Goal: Task Accomplishment & Management: Manage account settings

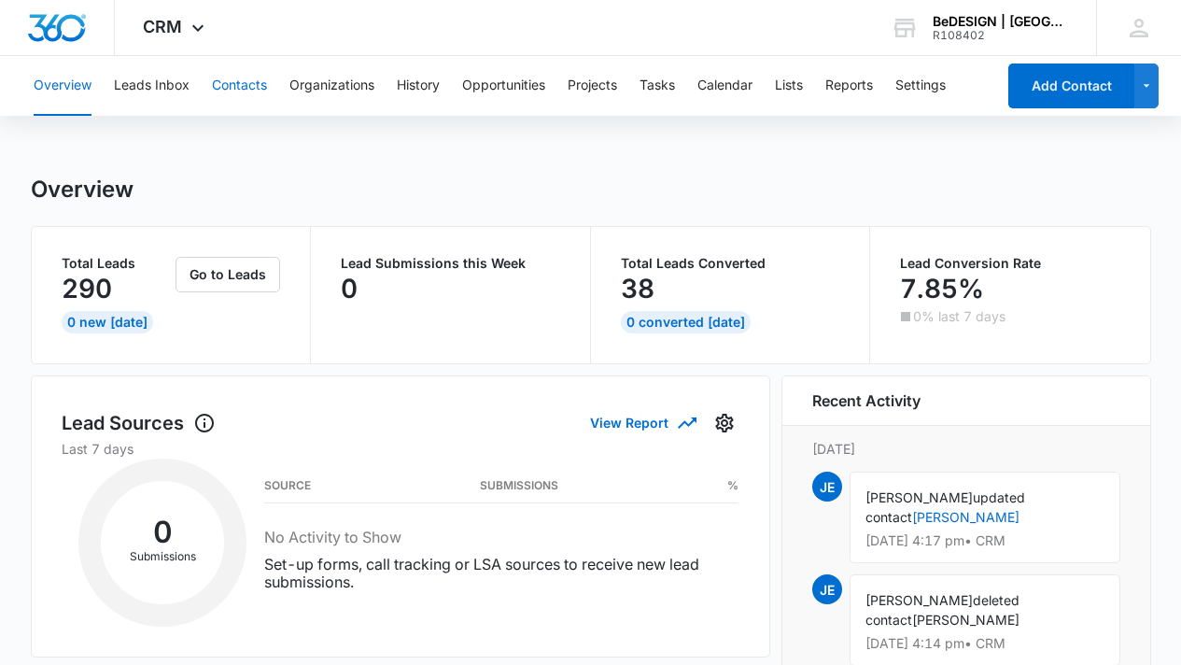
click at [245, 86] on button "Contacts" at bounding box center [239, 86] width 55 height 60
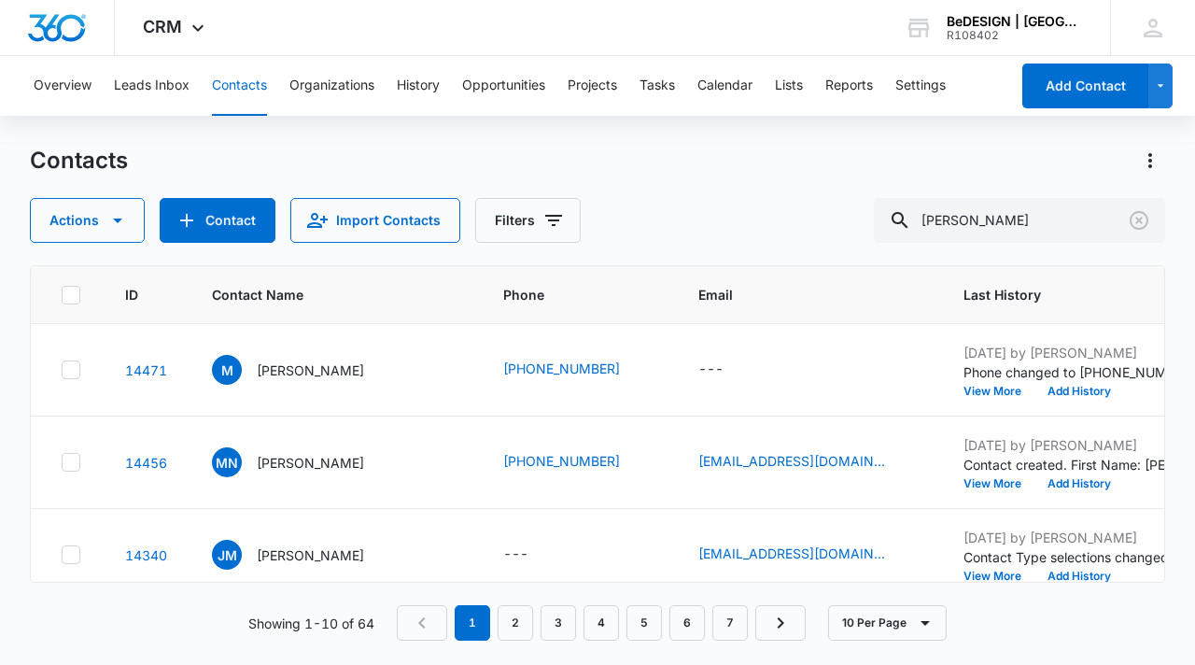
drag, startPoint x: 73, startPoint y: 364, endPoint x: 96, endPoint y: 313, distance: 56.4
click at [72, 365] on icon at bounding box center [71, 369] width 17 height 17
click at [62, 370] on input "checkbox" at bounding box center [61, 370] width 1 height 1
click at [114, 217] on icon "button" at bounding box center [117, 220] width 22 height 22
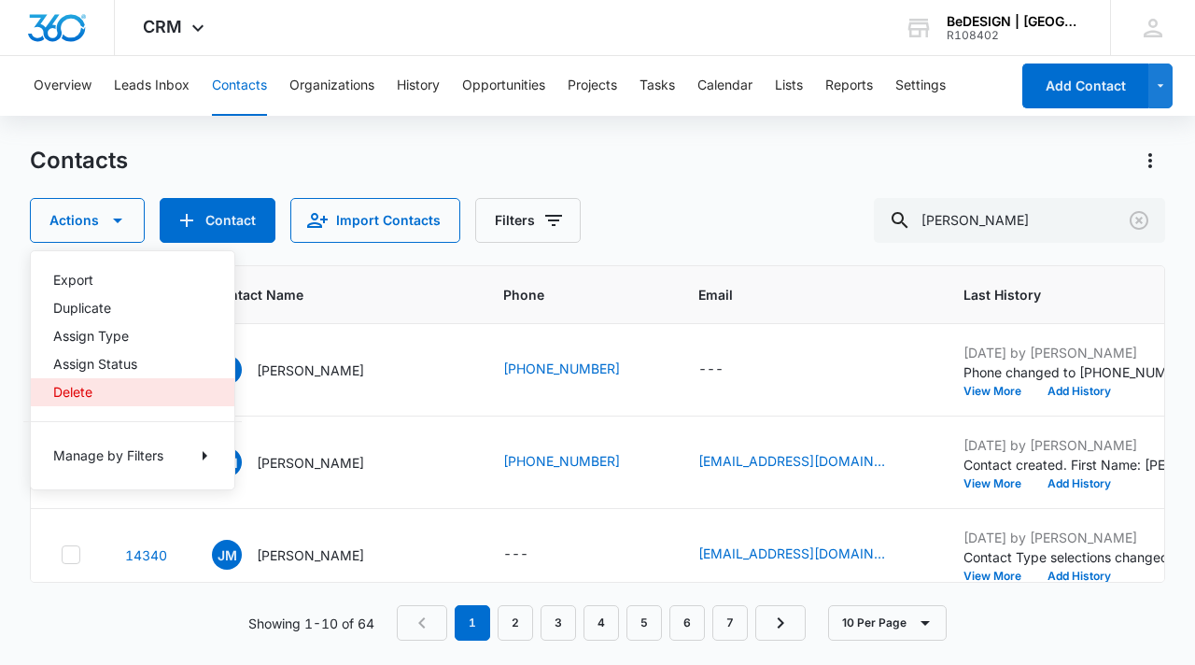
click at [98, 384] on button "Delete" at bounding box center [132, 392] width 203 height 28
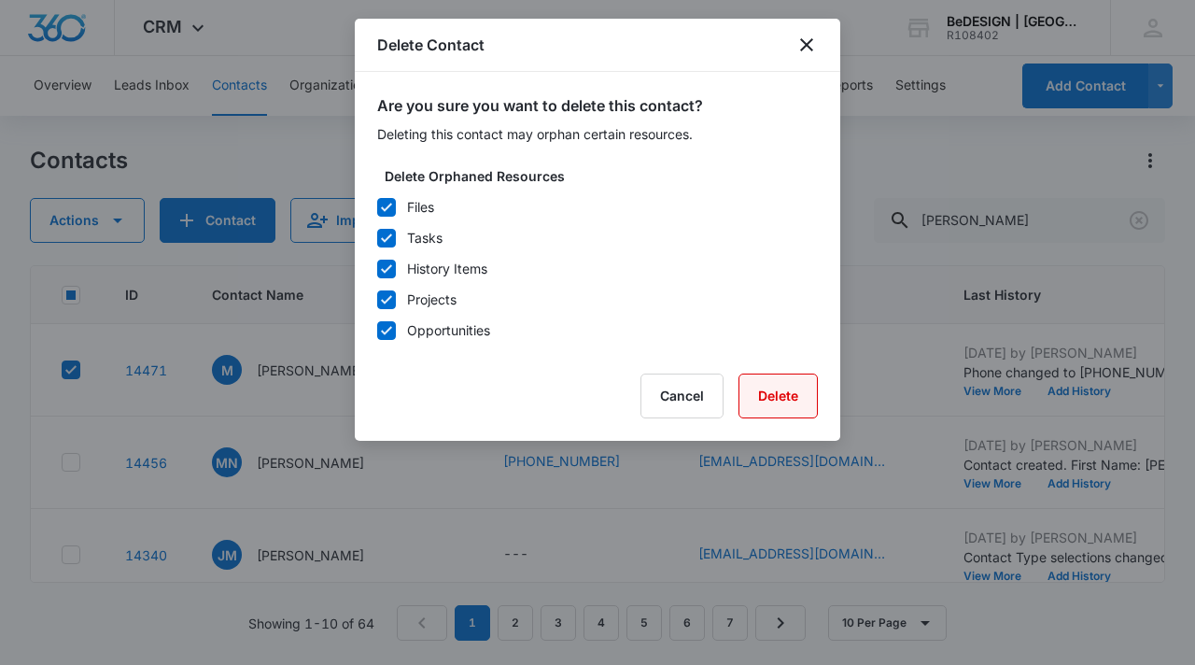
click at [785, 402] on button "Delete" at bounding box center [777, 395] width 79 height 45
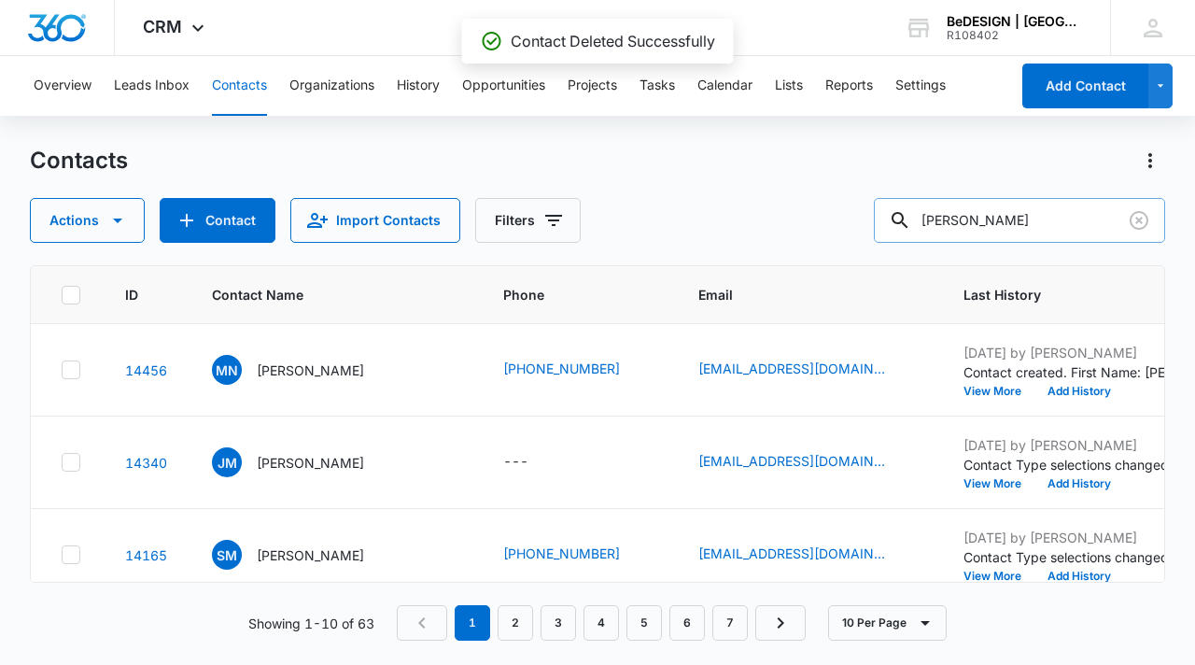
click at [1015, 218] on input "[PERSON_NAME]" at bounding box center [1019, 220] width 291 height 45
type input "m"
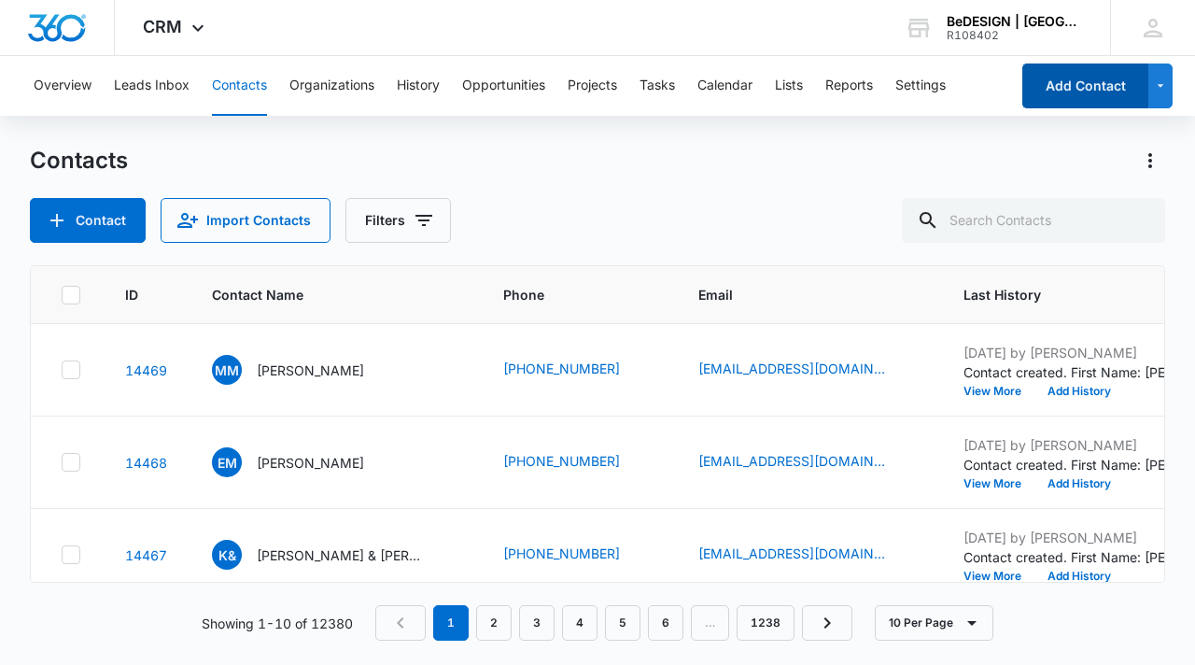
click at [1051, 98] on button "Add Contact" at bounding box center [1085, 85] width 126 height 45
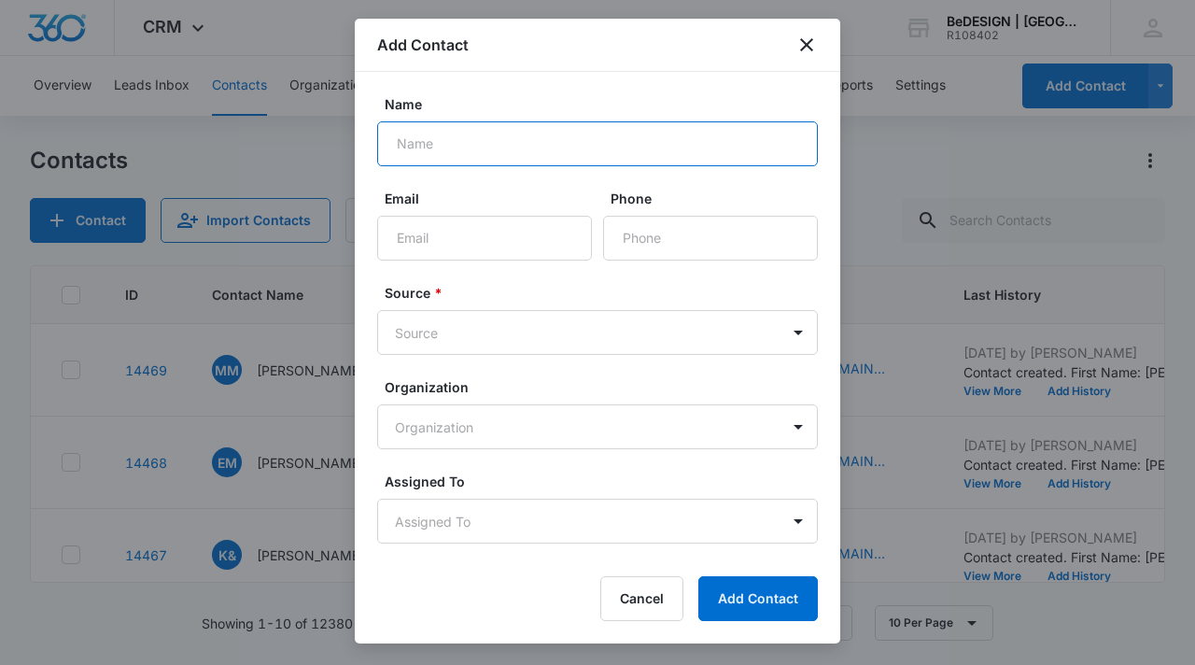
click at [469, 157] on input "Name" at bounding box center [597, 143] width 441 height 45
type input "Mat Reeves"
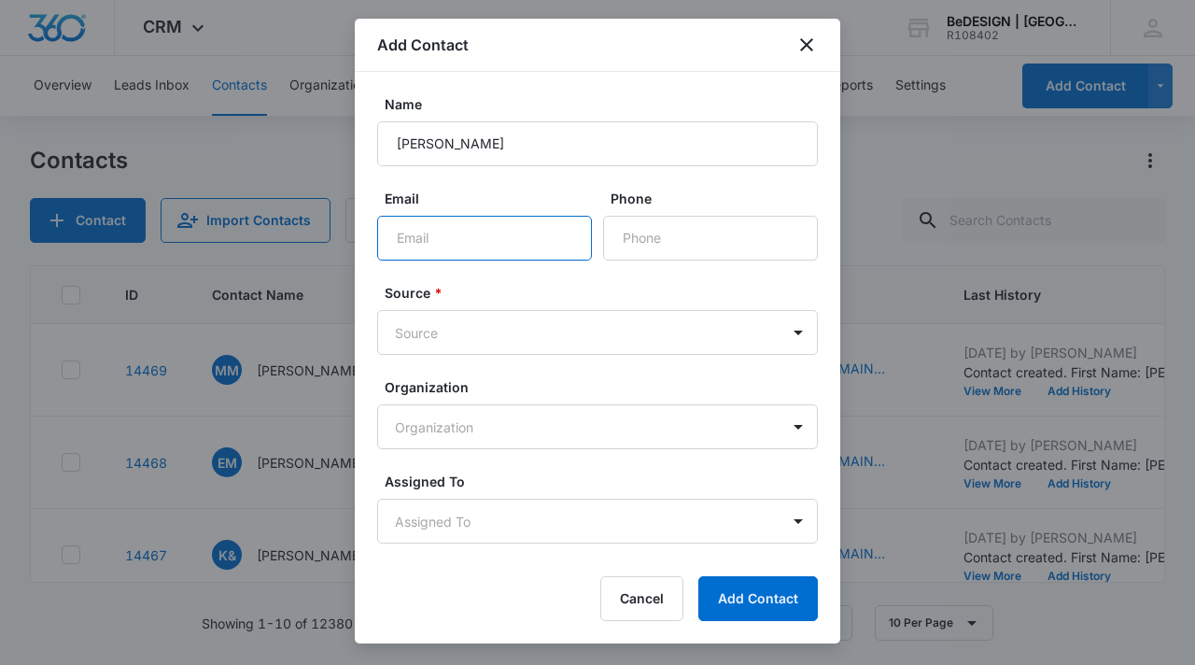
click at [542, 246] on input "Email" at bounding box center [484, 238] width 215 height 45
type input "mgreeves@srg-solutions.com"
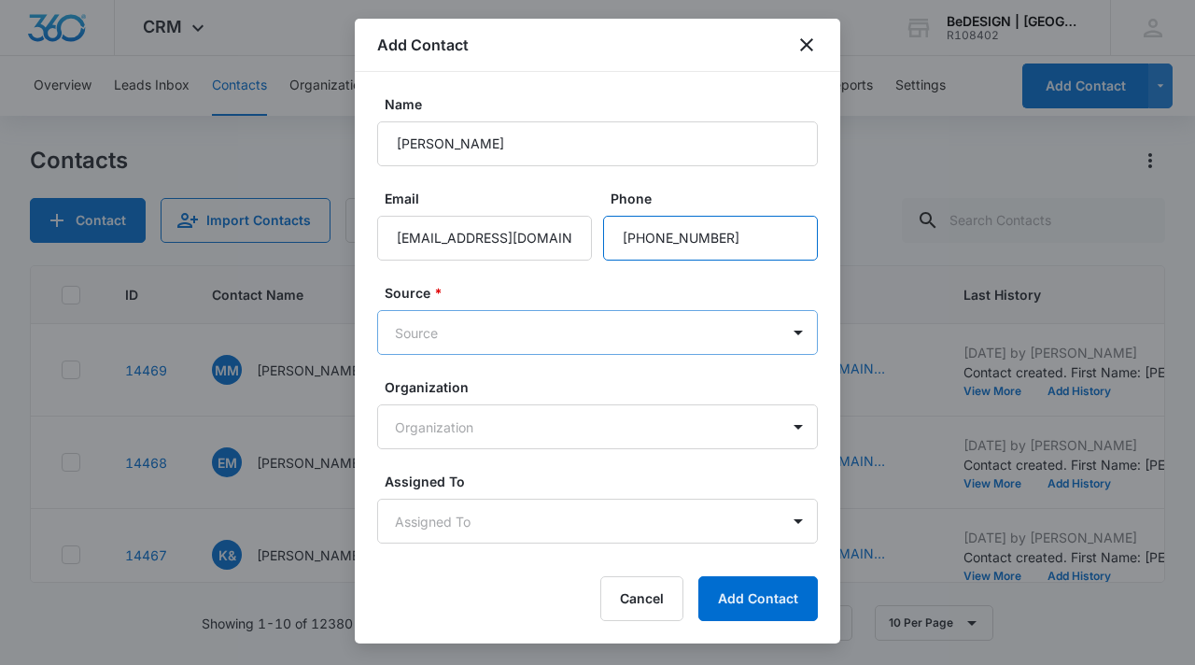
type input "(713) 882-0842"
click at [428, 324] on body "CRM Apps Reputation Websites Forms CRM Email Social Content Ads Intelligence Fi…" at bounding box center [597, 332] width 1195 height 665
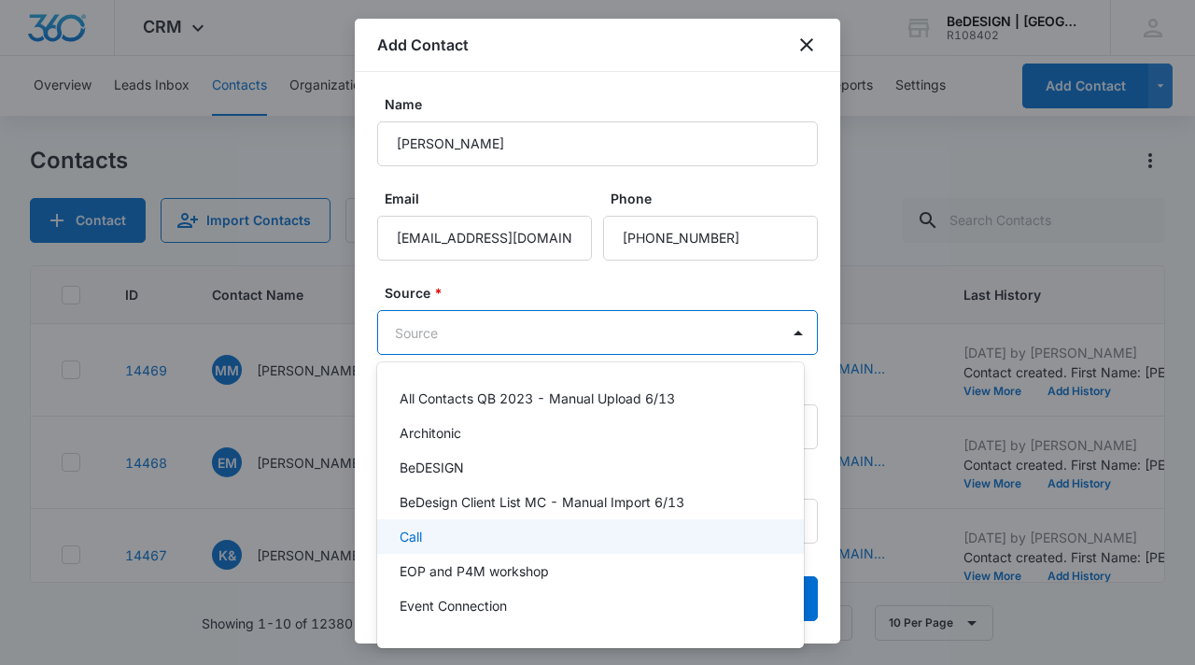
click at [473, 529] on div "Call" at bounding box center [588, 536] width 378 height 20
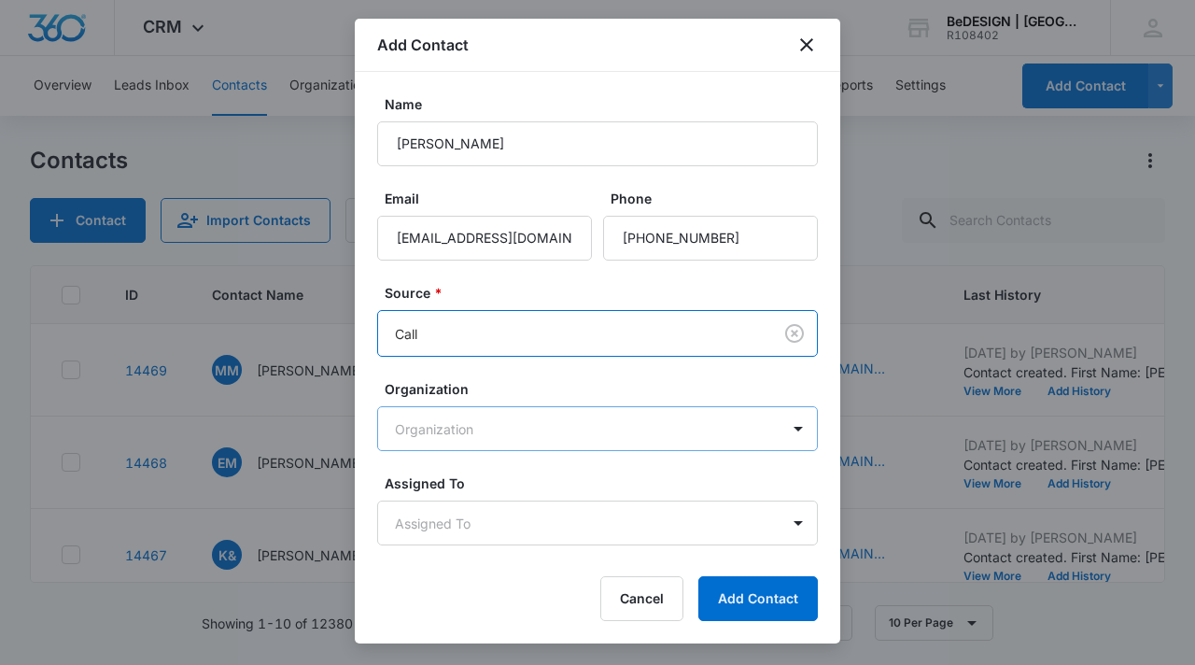
click at [553, 434] on body "CRM Apps Reputation Websites Forms CRM Email Social Content Ads Intelligence Fi…" at bounding box center [597, 332] width 1195 height 665
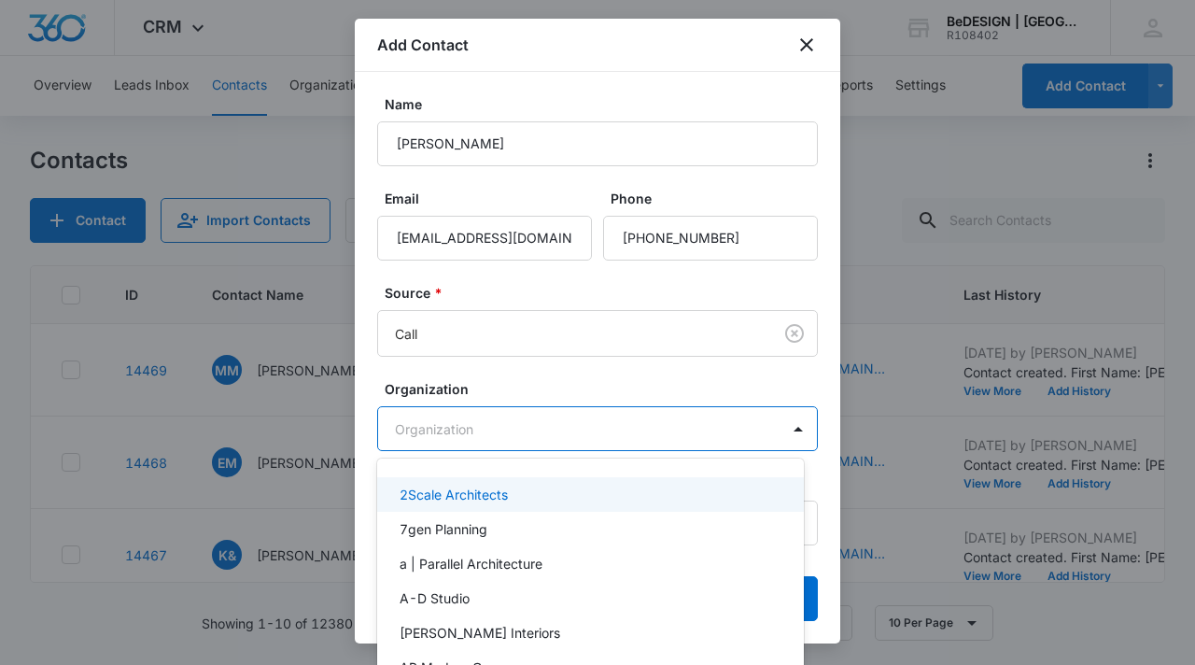
click at [553, 434] on div at bounding box center [597, 332] width 1195 height 665
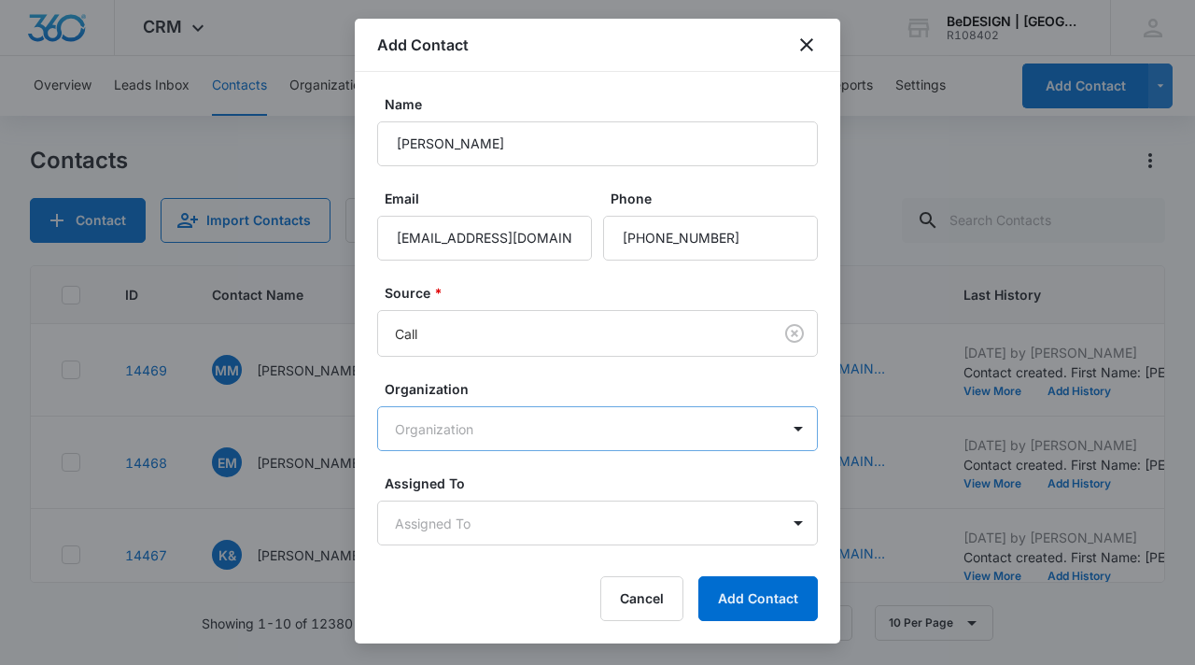
click at [553, 434] on body "CRM Apps Reputation Websites Forms CRM Email Social Content Ads Intelligence Fi…" at bounding box center [597, 332] width 1195 height 665
click at [429, 628] on div at bounding box center [597, 332] width 1195 height 665
type input "SRG Solutions"
click at [504, 430] on body "CRM Apps Reputation Websites Forms CRM Email Social Content Ads Intelligence Fi…" at bounding box center [597, 332] width 1195 height 665
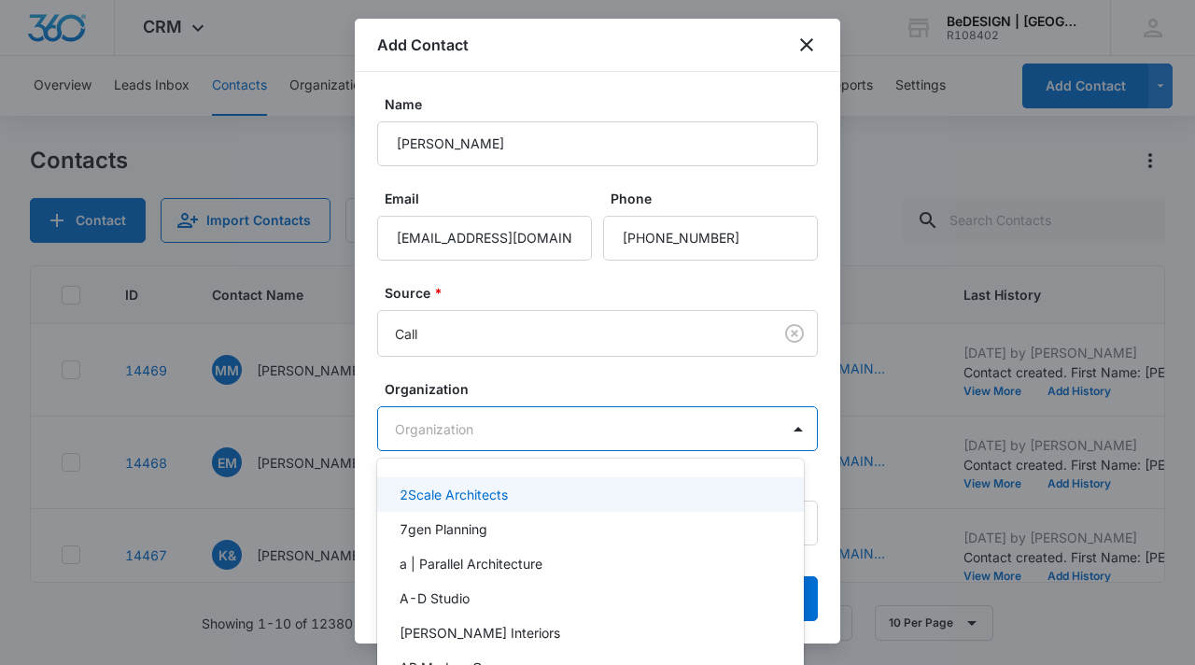
click at [504, 429] on div at bounding box center [597, 332] width 1195 height 665
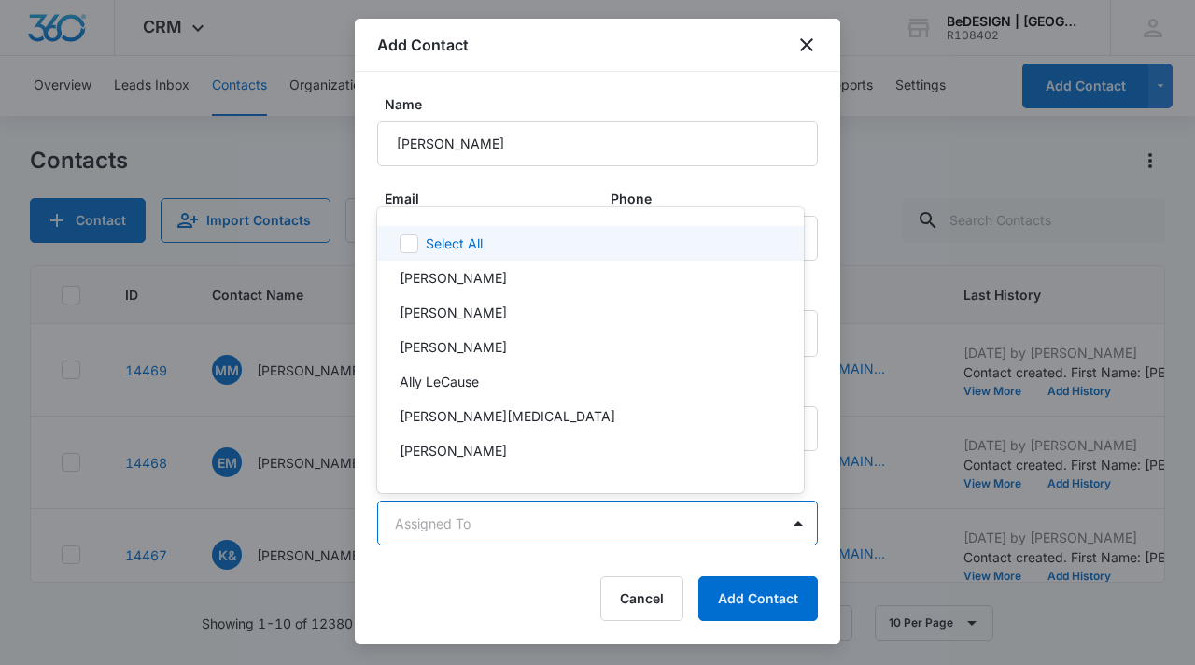
click at [477, 524] on body "CRM Apps Reputation Websites Forms CRM Email Social Content Ads Intelligence Fi…" at bounding box center [597, 332] width 1195 height 665
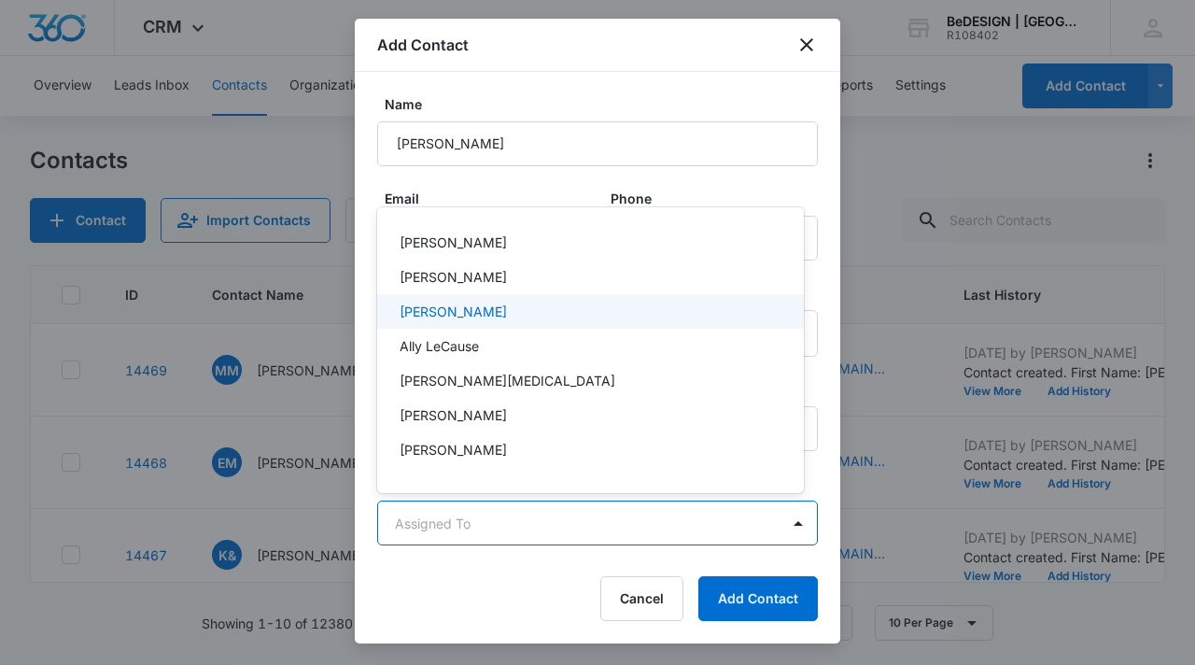
click at [527, 304] on div "[PERSON_NAME]" at bounding box center [588, 311] width 378 height 20
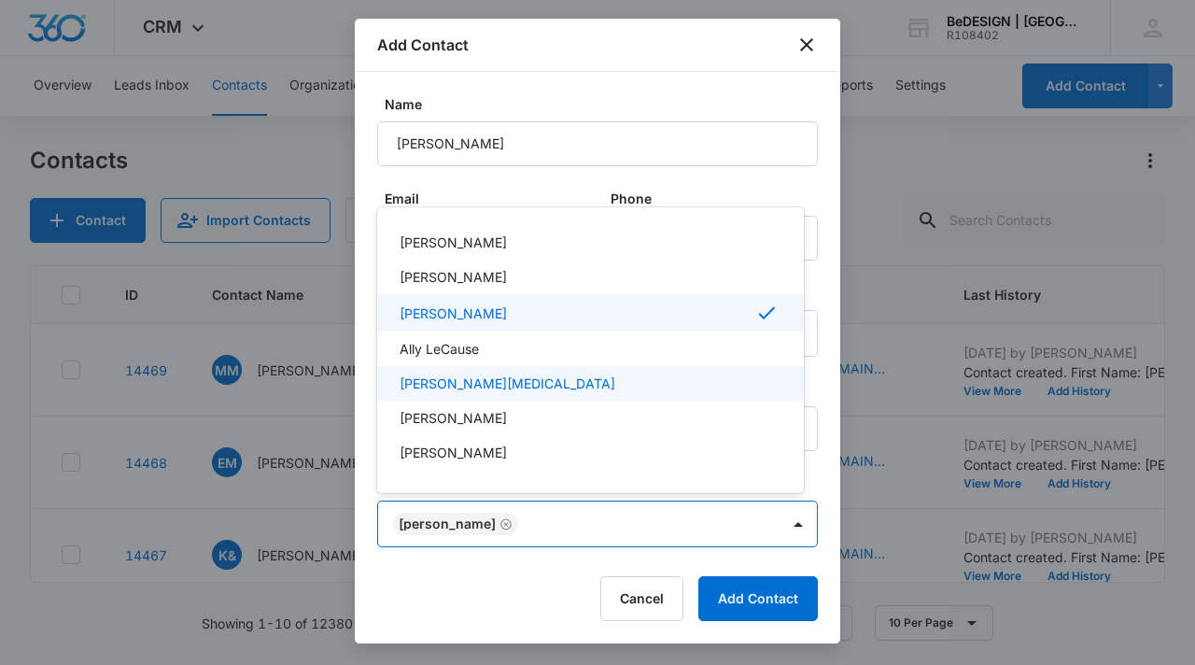
drag, startPoint x: 834, startPoint y: 353, endPoint x: 809, endPoint y: 551, distance: 199.5
click at [809, 551] on div at bounding box center [597, 332] width 1195 height 665
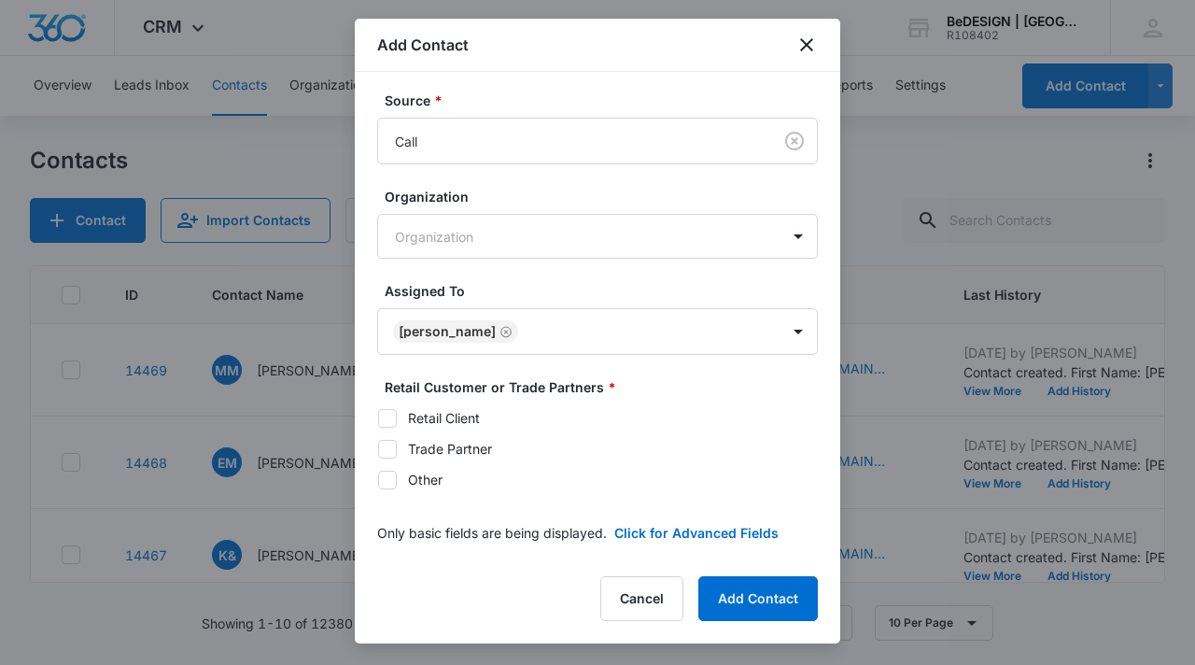
scroll to position [200, 0]
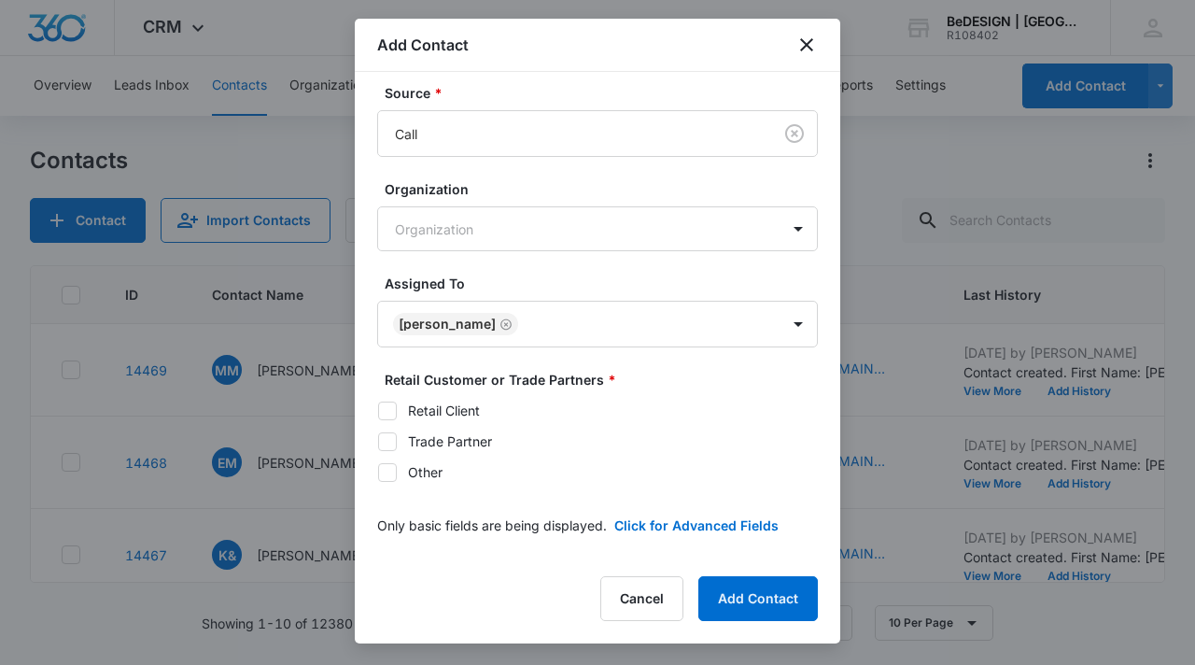
click at [395, 441] on icon at bounding box center [387, 441] width 17 height 17
click at [378, 441] on input "Trade Partner" at bounding box center [377, 441] width 1 height 1
checkbox input "true"
click at [740, 594] on button "Add Contact" at bounding box center [757, 598] width 119 height 45
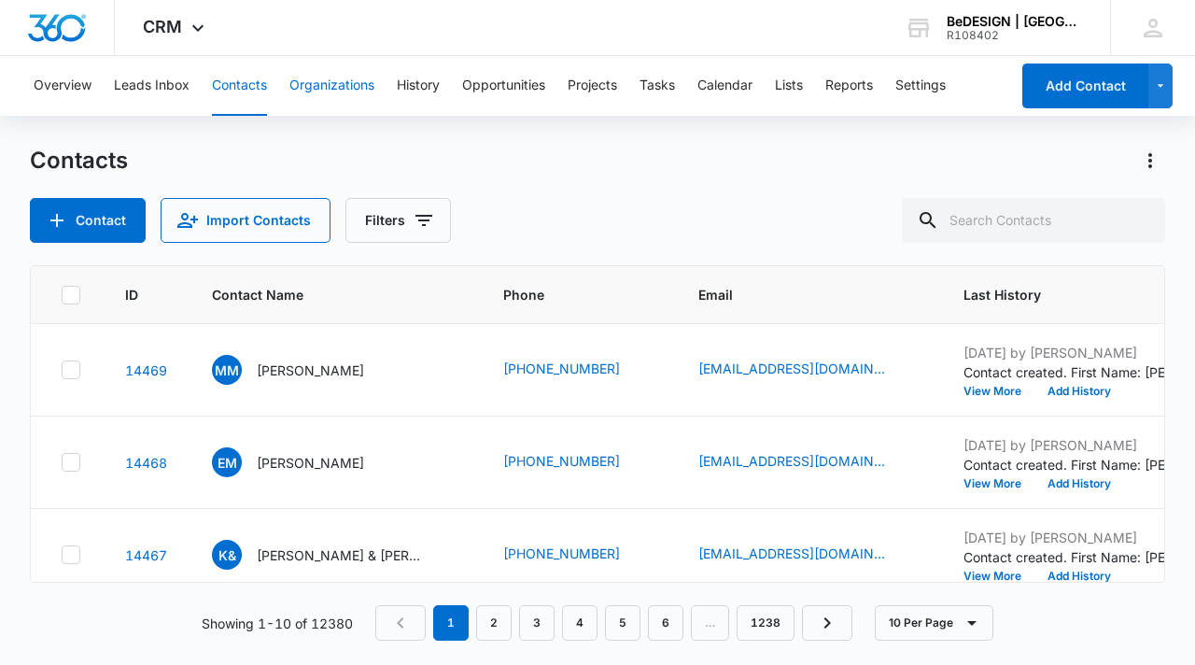
click at [357, 78] on button "Organizations" at bounding box center [331, 86] width 85 height 60
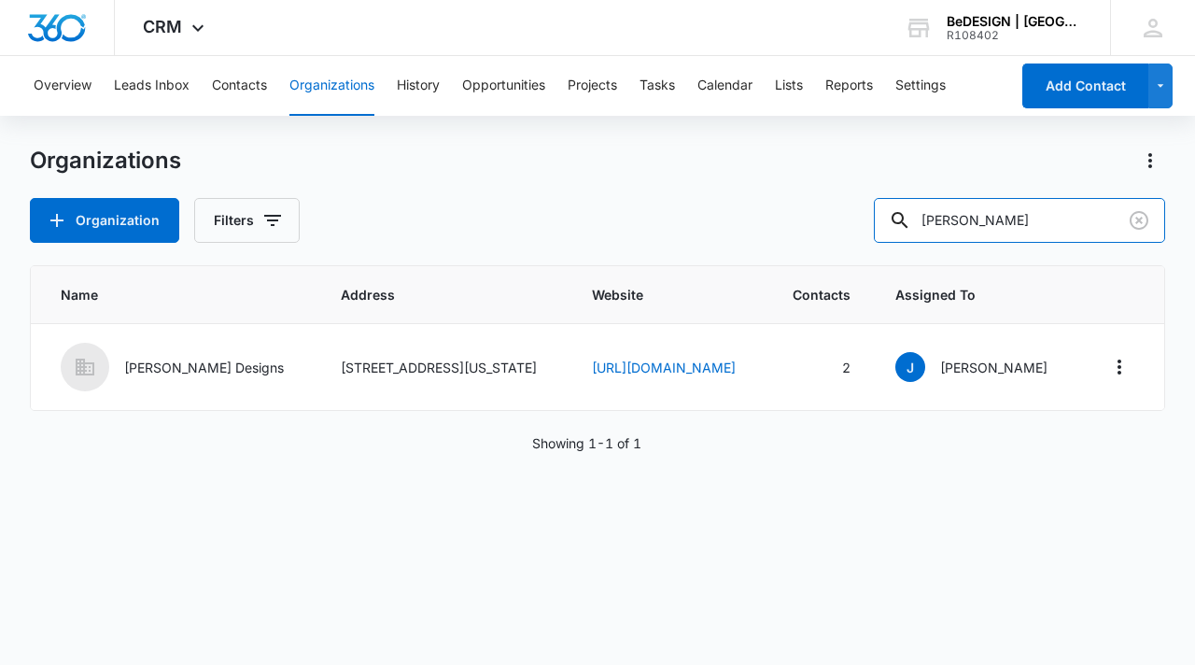
drag, startPoint x: 1033, startPoint y: 219, endPoint x: 867, endPoint y: 231, distance: 166.6
click at [868, 231] on div "Organization Filters Mauricio" at bounding box center [597, 220] width 1135 height 45
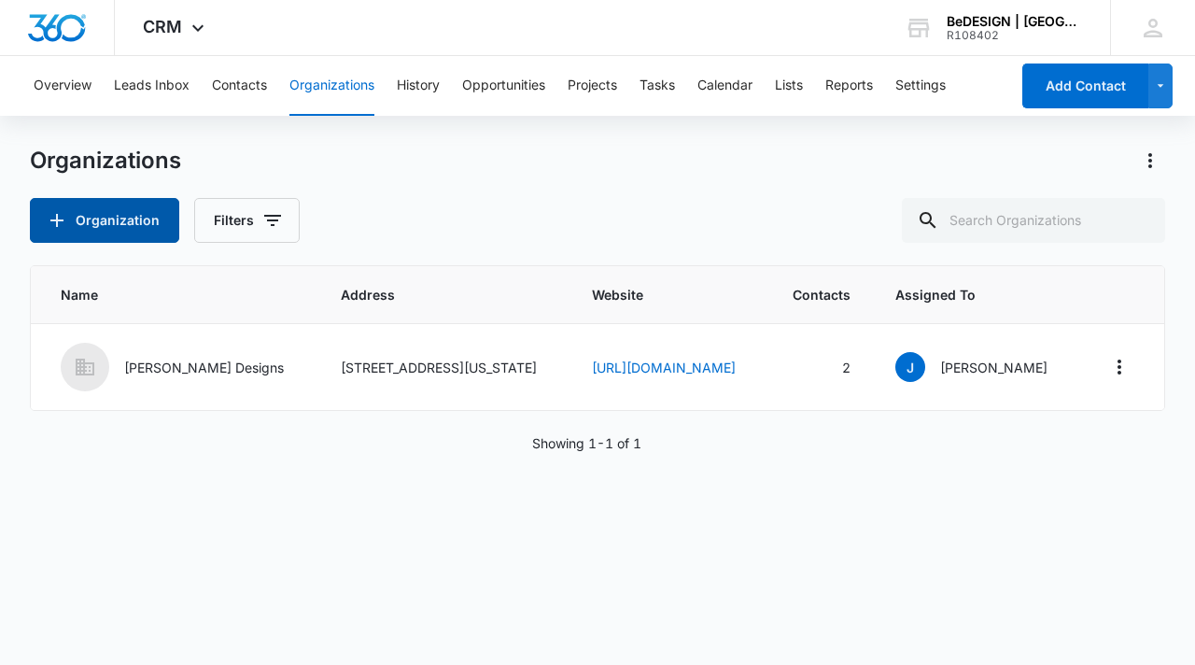
click at [121, 232] on button "Organization" at bounding box center [104, 220] width 149 height 45
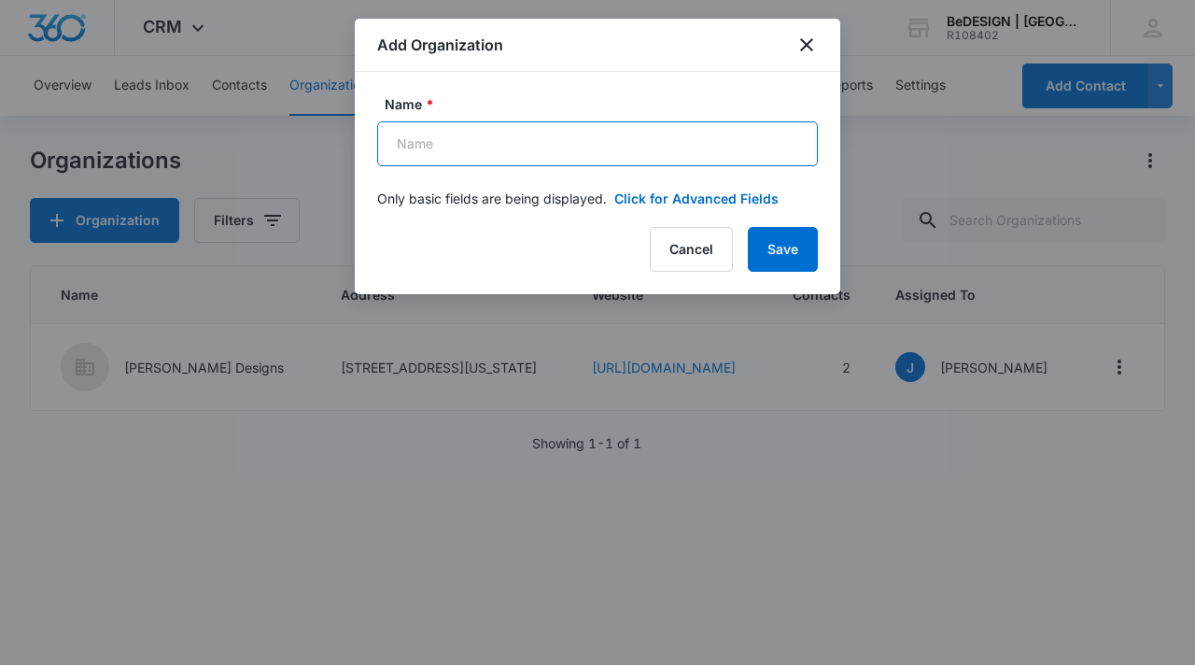
click at [513, 134] on input "Name *" at bounding box center [597, 143] width 441 height 45
type input "SRG Solutions Millwork"
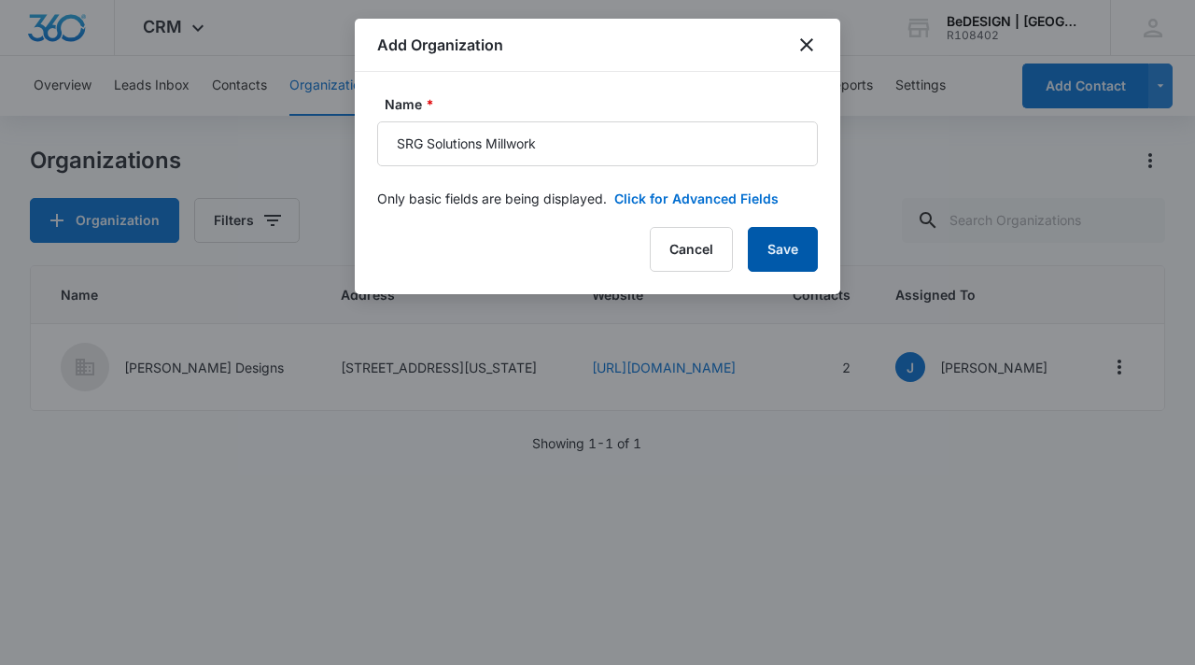
click at [772, 249] on button "Save" at bounding box center [783, 249] width 70 height 45
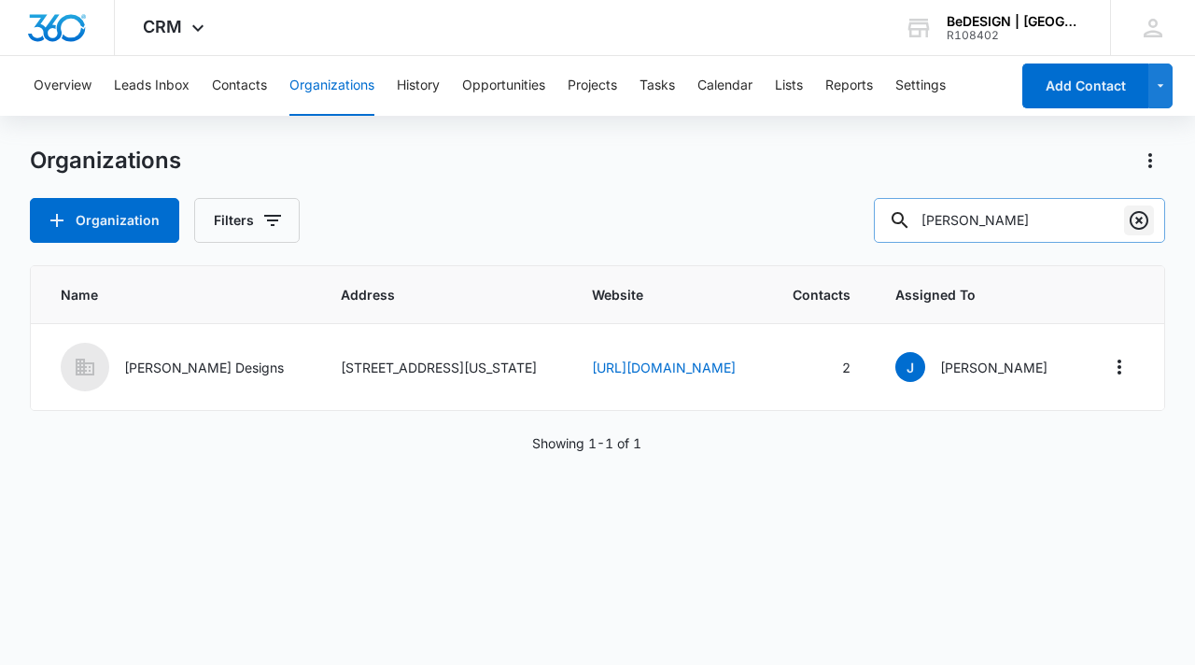
click at [1134, 218] on icon "Clear" at bounding box center [1138, 220] width 22 height 22
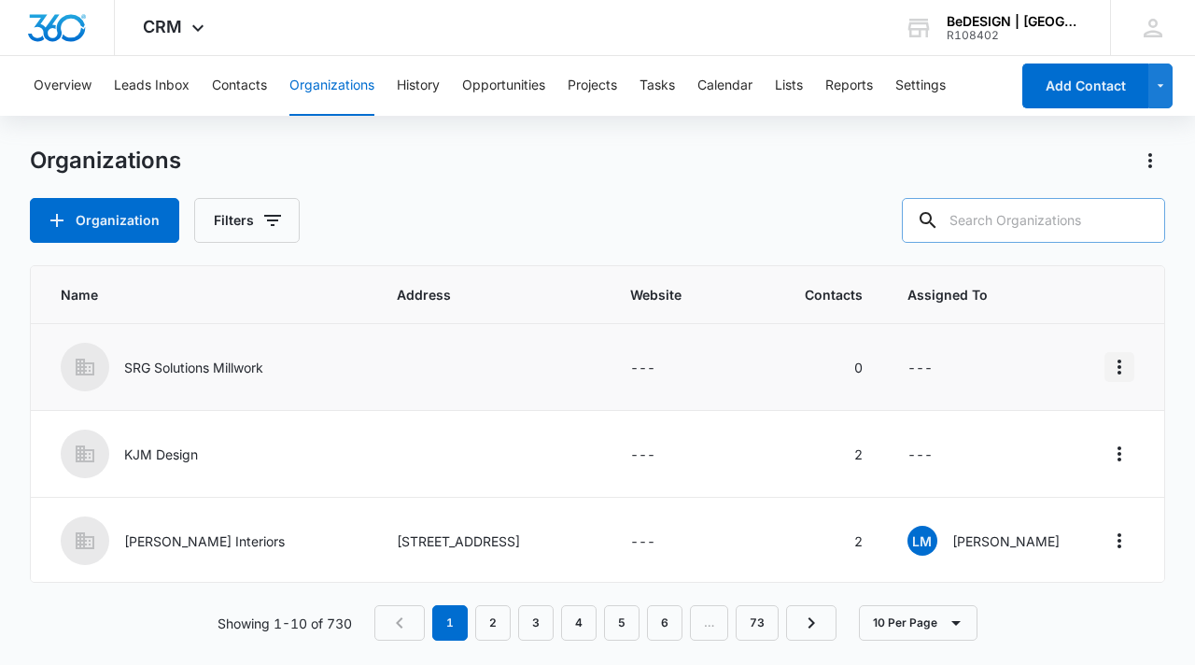
click at [1117, 371] on icon "Actions" at bounding box center [1119, 366] width 4 height 15
click at [374, 364] on td at bounding box center [490, 367] width 232 height 87
click at [191, 359] on p "SRG Solutions Millwork" at bounding box center [193, 367] width 139 height 20
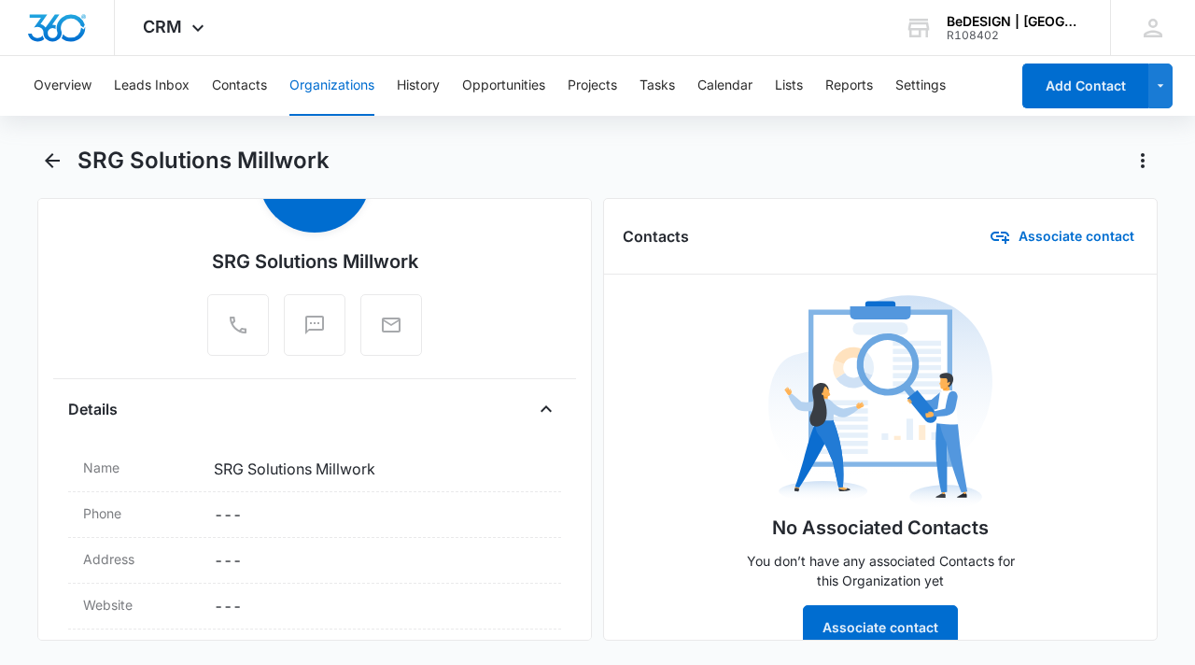
scroll to position [318, 0]
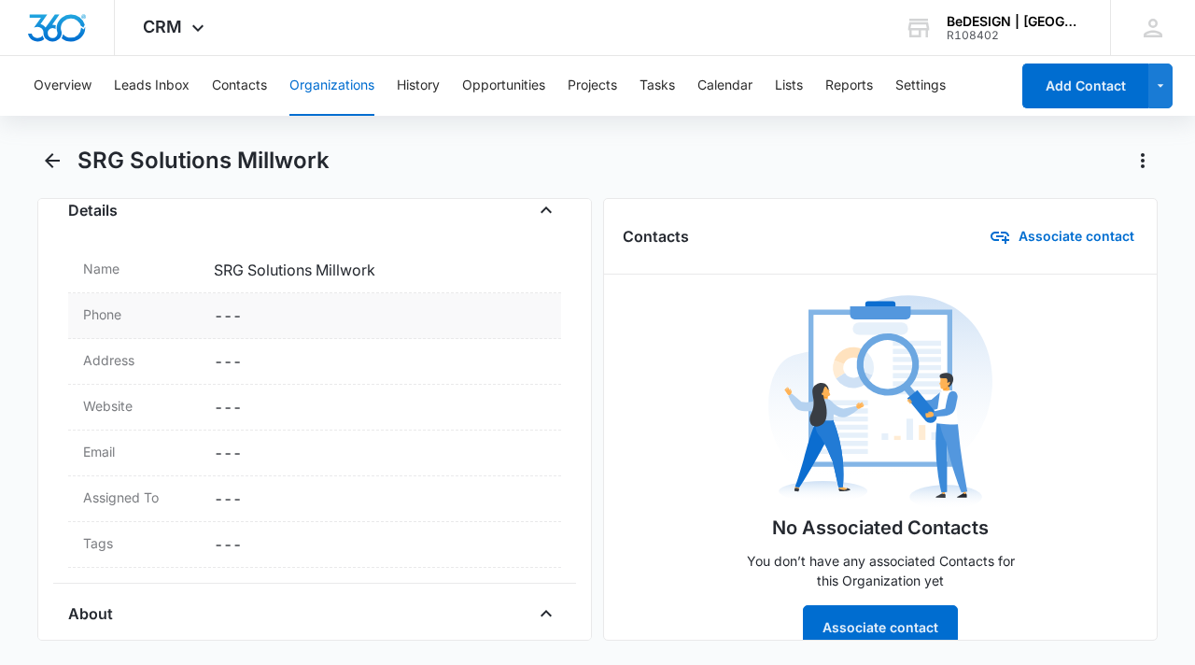
click at [287, 323] on dd "Cancel Save Changes ---" at bounding box center [380, 315] width 332 height 22
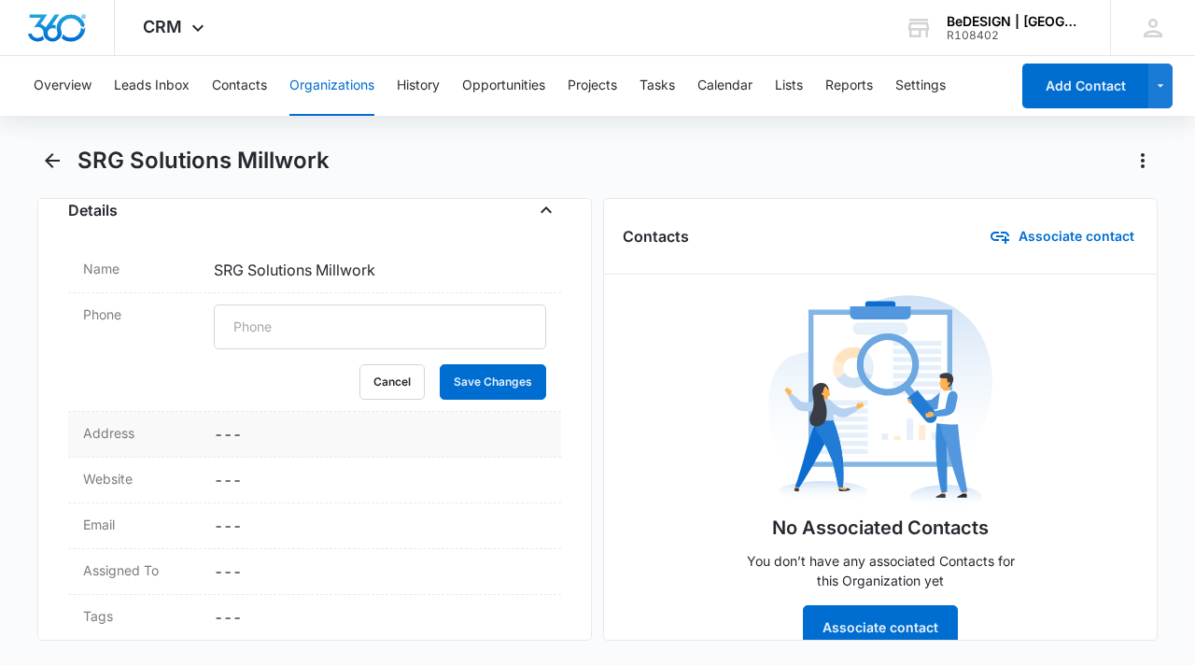
click at [254, 440] on dd "Cancel Save Changes ---" at bounding box center [380, 434] width 332 height 22
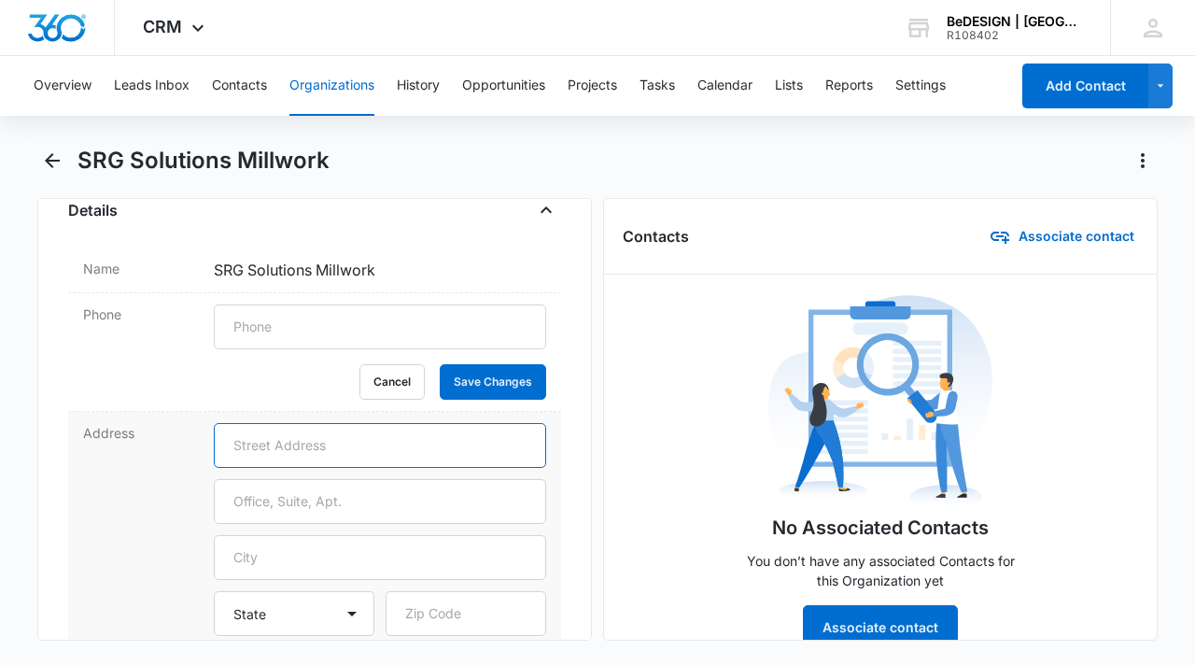
click at [278, 438] on input "text" at bounding box center [380, 445] width 332 height 45
paste input "[STREET_ADDRESS]"
drag, startPoint x: 387, startPoint y: 447, endPoint x: 536, endPoint y: 440, distance: 148.6
click at [536, 440] on div "Address [STREET_ADDRESS][GEOGRAPHIC_DATA][US_STATE] AR CA CO [GEOGRAPHIC_DATA] …" at bounding box center [314, 559] width 493 height 294
type input "[STREET_ADDRESS],"
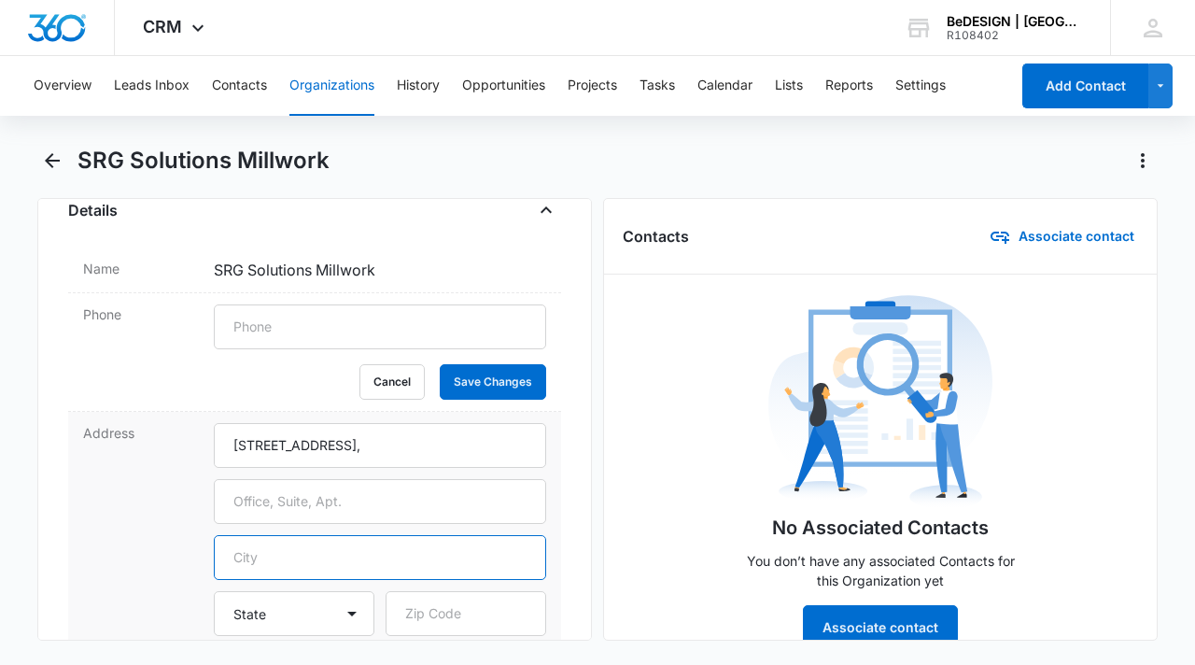
click at [259, 564] on input "text" at bounding box center [380, 557] width 332 height 45
type input "[GEOGRAPHIC_DATA]"
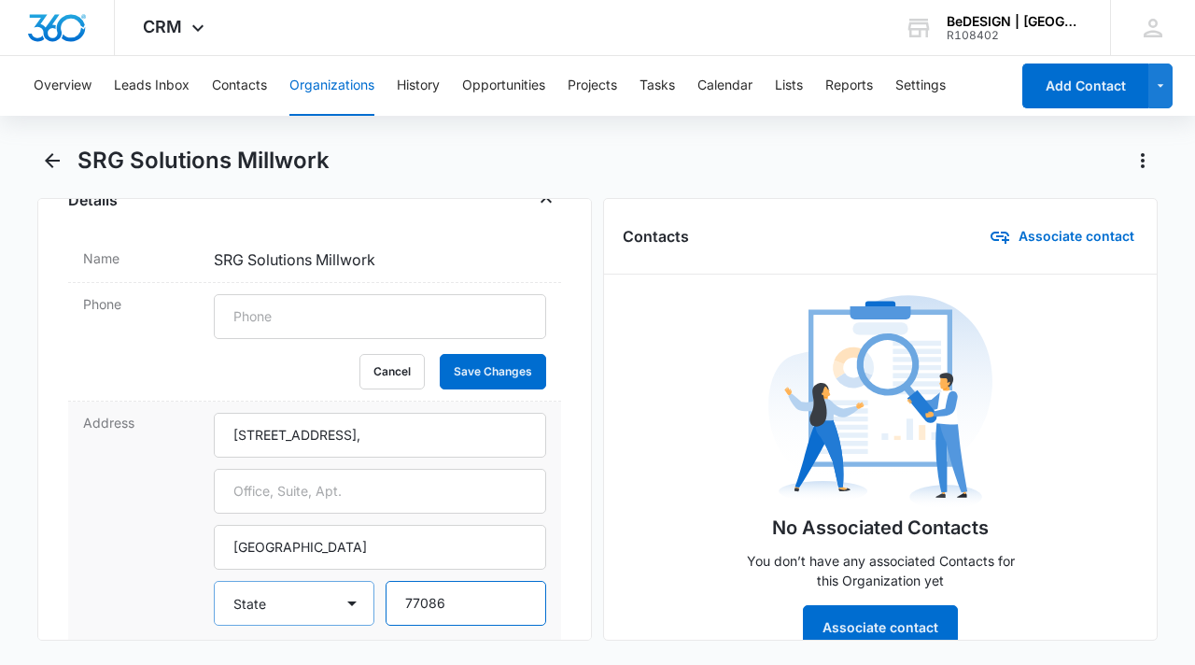
type input "77086"
click at [267, 608] on select "State [US_STATE] AK AZ AR CA CO CT [GEOGRAPHIC_DATA] DE [GEOGRAPHIC_DATA] [GEOG…" at bounding box center [294, 603] width 161 height 45
select select "[GEOGRAPHIC_DATA]"
click at [214, 581] on select "State [US_STATE] AK AZ AR CA CO CT [GEOGRAPHIC_DATA] DE [GEOGRAPHIC_DATA] [GEOG…" at bounding box center [294, 603] width 161 height 45
click at [125, 539] on div "Address [STREET_ADDRESS][GEOGRAPHIC_DATA][US_STATE] AR CA CO [GEOGRAPHIC_DATA] …" at bounding box center [314, 548] width 493 height 294
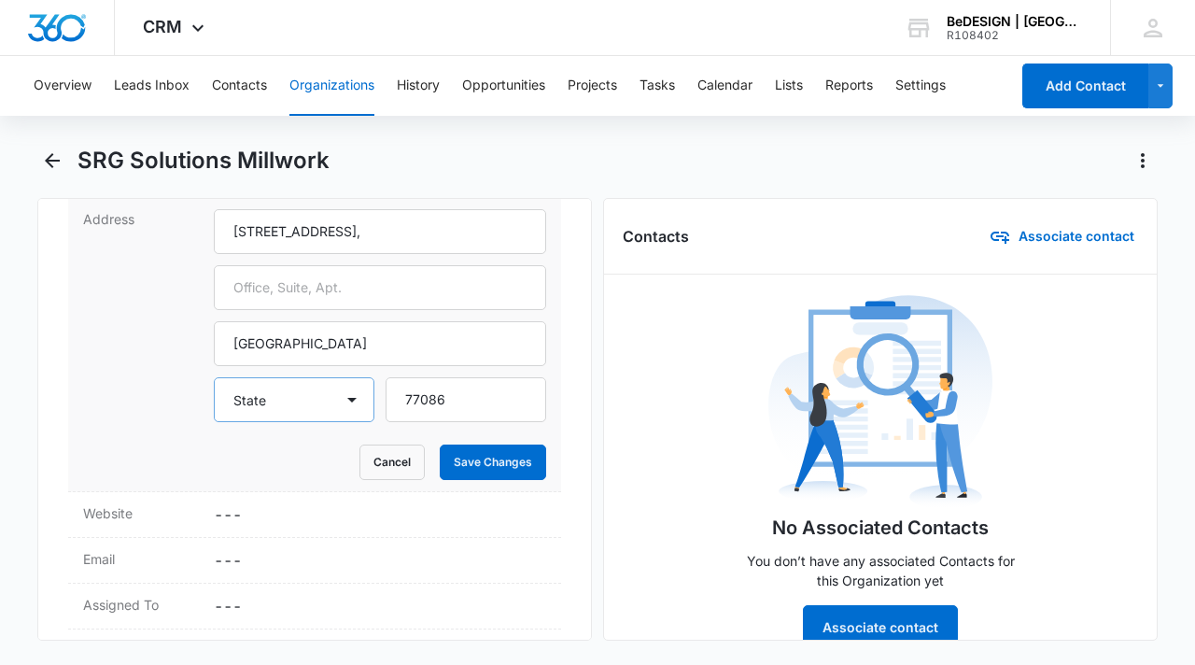
scroll to position [424, 0]
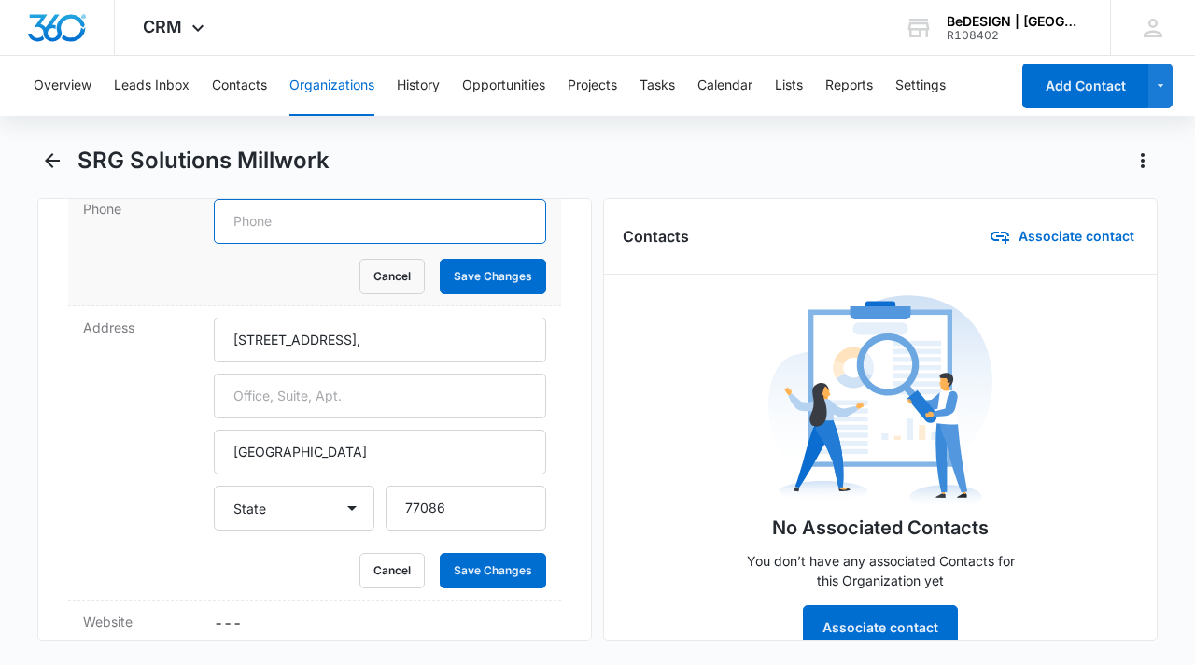
click at [289, 228] on input "tel" at bounding box center [380, 221] width 332 height 45
paste input "[PHONE_NUMBER]"
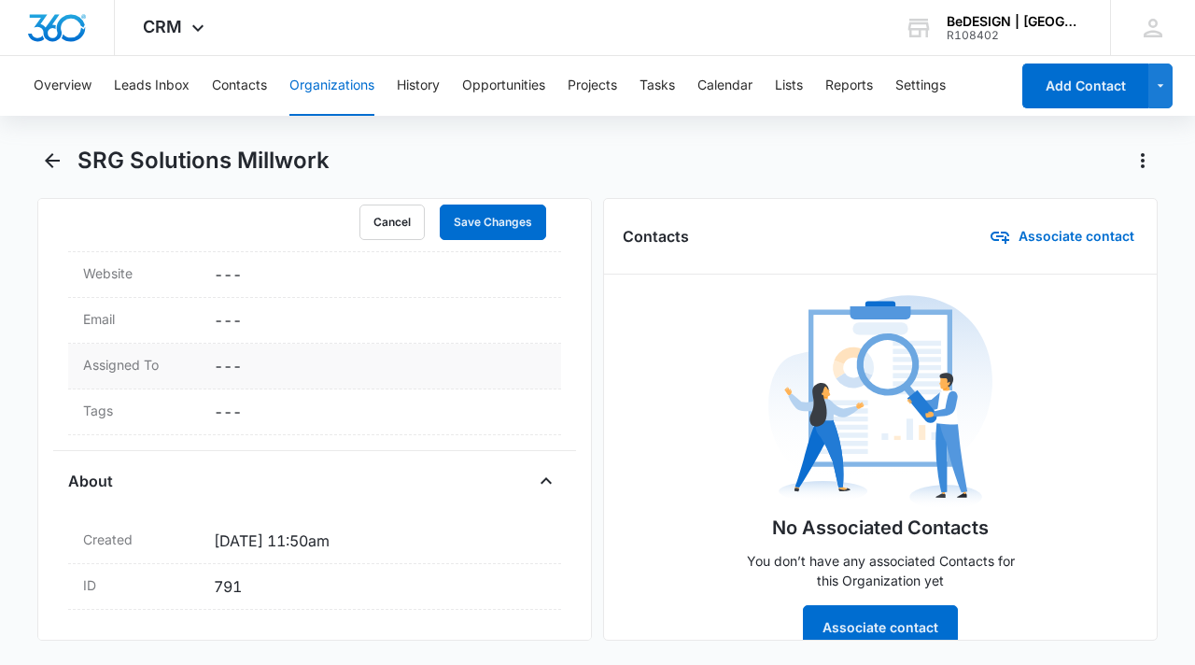
type input "[PHONE_NUMBER]"
click at [310, 358] on dd "Cancel Save Changes ---" at bounding box center [380, 366] width 332 height 22
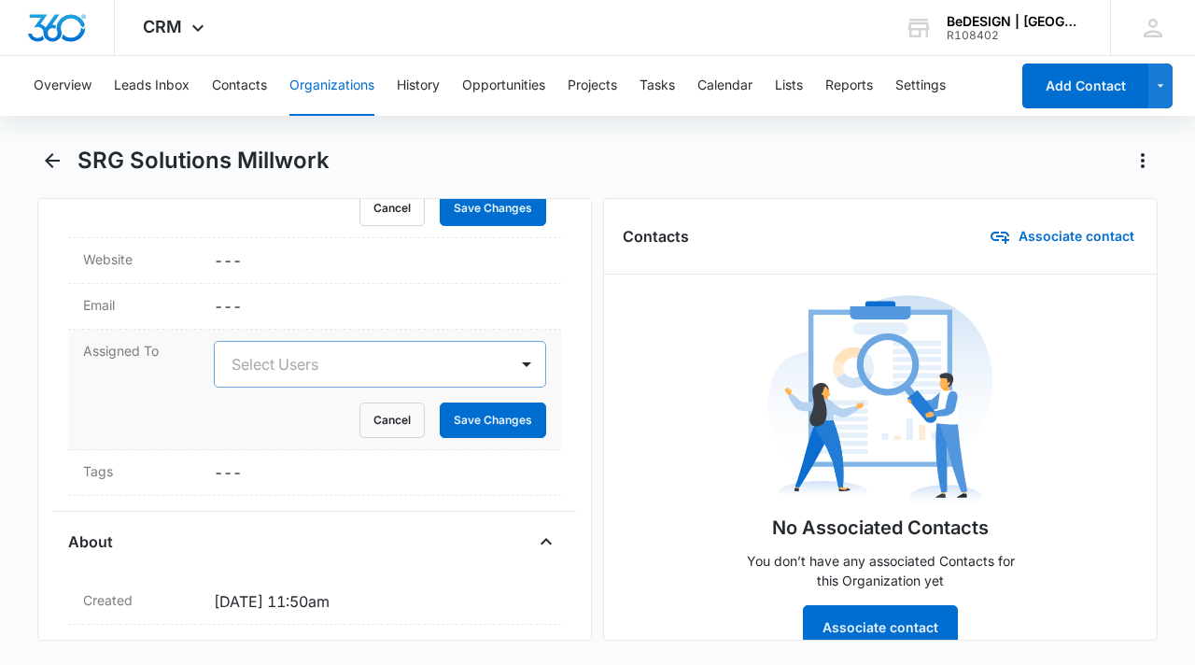
click at [393, 374] on div at bounding box center [357, 364] width 252 height 26
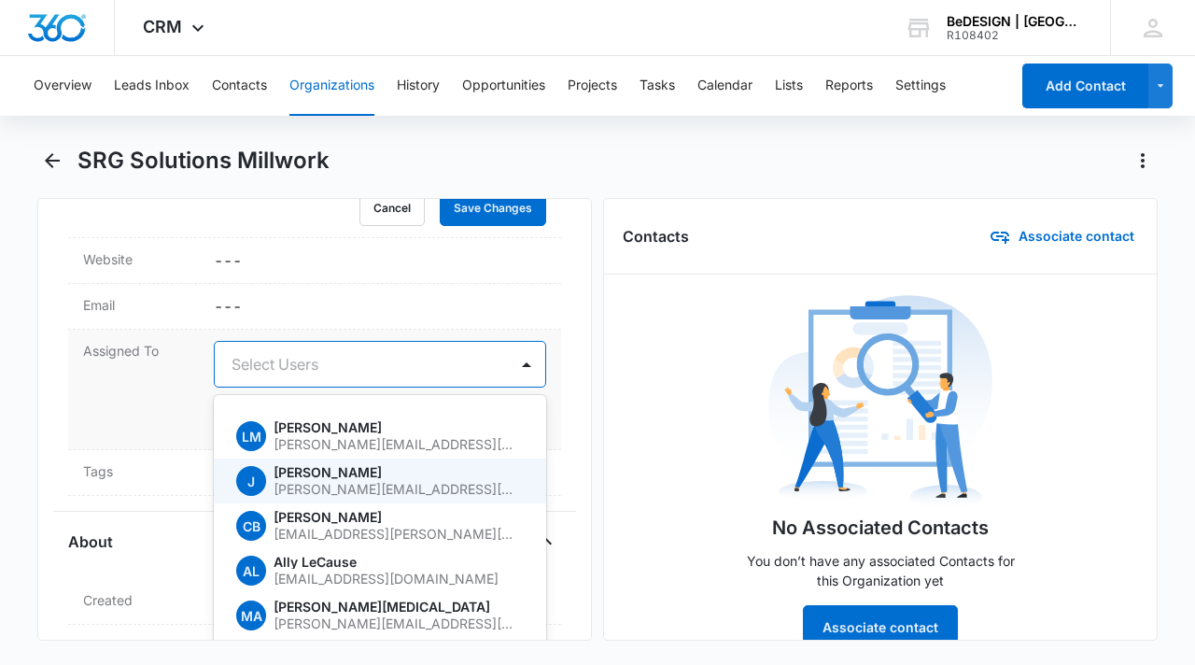
click at [377, 486] on p "[PERSON_NAME][EMAIL_ADDRESS][DOMAIN_NAME]" at bounding box center [396, 489] width 246 height 13
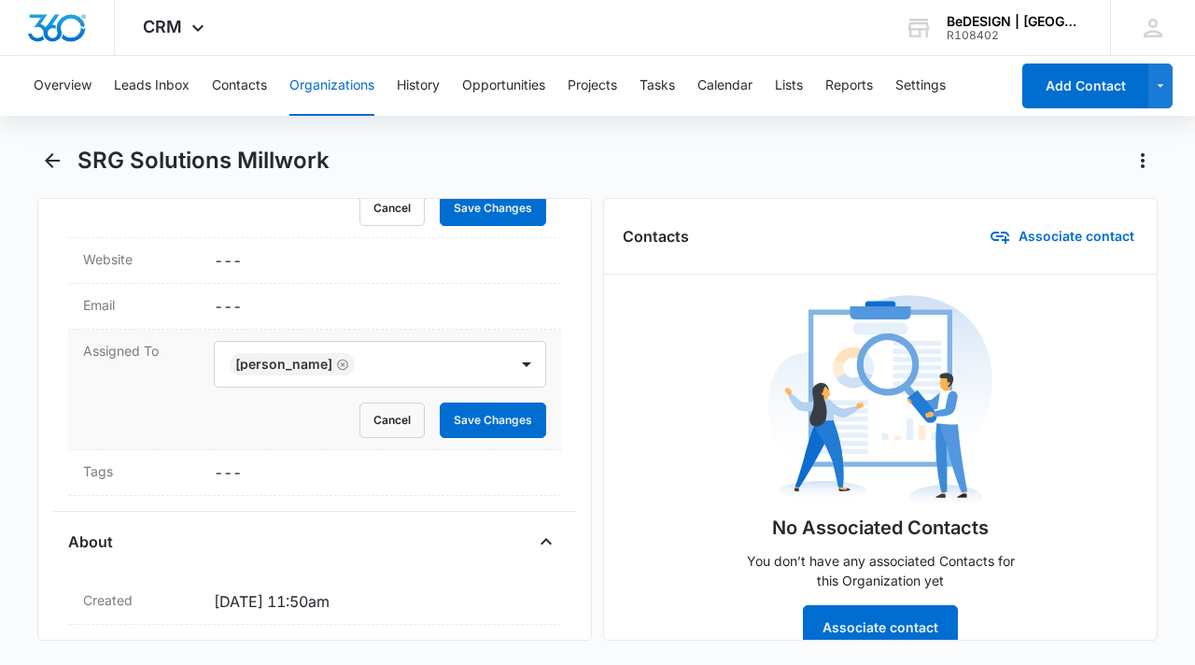
click at [156, 412] on div "Assigned To [PERSON_NAME] Cancel Save Changes" at bounding box center [314, 389] width 493 height 120
click at [495, 419] on button "Save Changes" at bounding box center [493, 419] width 106 height 35
